Goal: Transaction & Acquisition: Purchase product/service

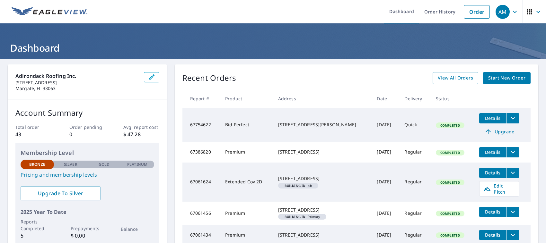
click at [509, 118] on icon "filesDropdownBtn-67754622" at bounding box center [513, 119] width 8 height 8
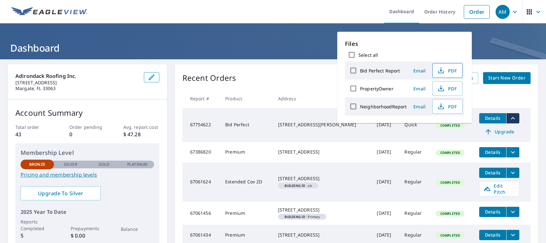
click at [443, 69] on icon "button" at bounding box center [441, 71] width 8 height 8
click at [474, 13] on link "Order" at bounding box center [476, 11] width 26 height 13
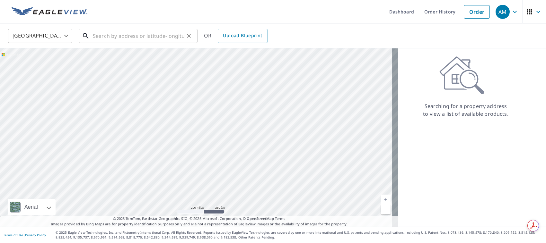
click at [103, 36] on input "text" at bounding box center [138, 36] width 91 height 18
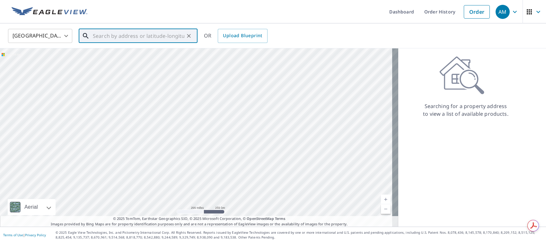
paste input "[STREET_ADDRESS]"
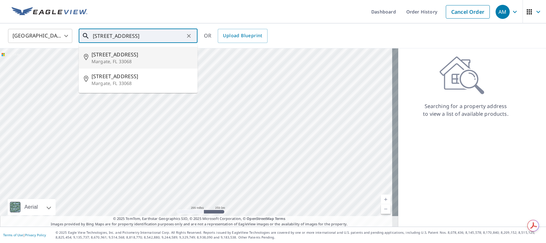
click at [122, 60] on p "Margate, FL 33068" at bounding box center [141, 61] width 101 height 6
click at [122, 60] on div at bounding box center [199, 137] width 398 height 178
type input "[STREET_ADDRESS]"
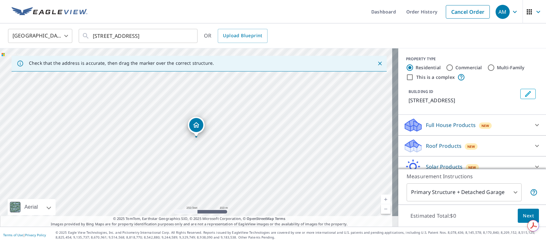
click at [177, 24] on div "[GEOGRAPHIC_DATA] [GEOGRAPHIC_DATA] ​ [STREET_ADDRESS] ​ OR Upload Blueprint" at bounding box center [273, 35] width 546 height 25
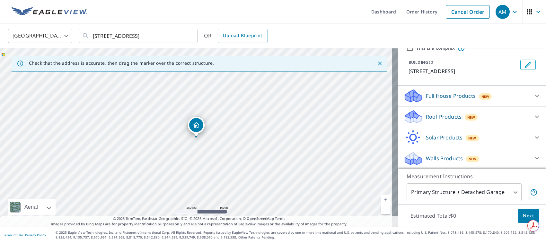
click at [437, 113] on p "Roof Products" at bounding box center [444, 117] width 36 height 8
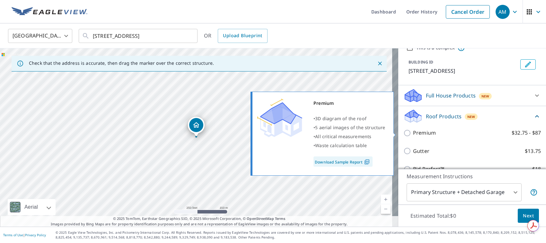
click at [413, 132] on p "Premium" at bounding box center [424, 133] width 23 height 8
click at [408, 132] on input "Premium $32.75 - $87" at bounding box center [408, 133] width 10 height 8
checkbox input "true"
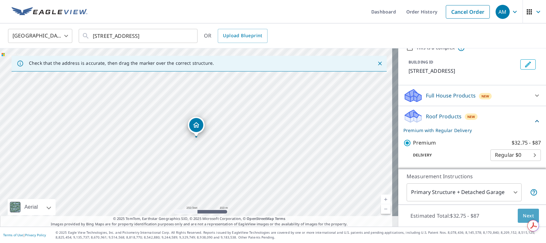
click at [522, 214] on span "Next" at bounding box center [527, 216] width 11 height 8
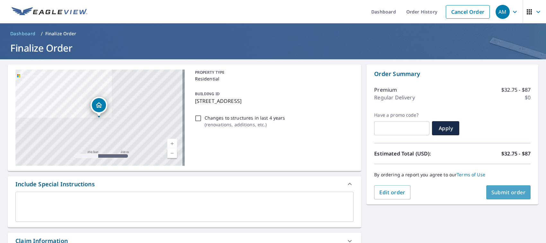
click at [505, 190] on span "Submit order" at bounding box center [508, 192] width 34 height 7
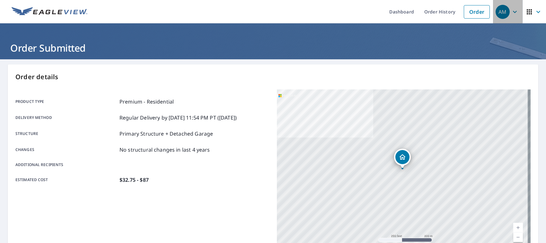
click at [498, 10] on div "AM" at bounding box center [502, 12] width 14 height 14
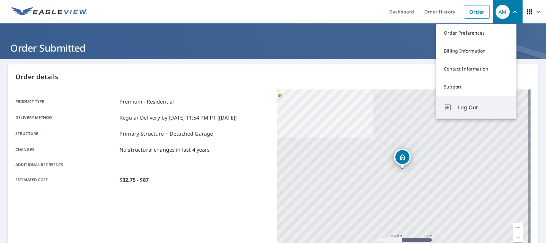
click at [461, 109] on span "Log Out" at bounding box center [483, 108] width 51 height 8
